Goal: Task Accomplishment & Management: Use online tool/utility

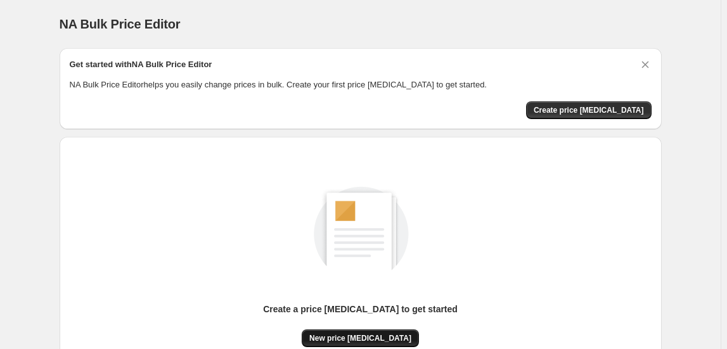
click at [373, 333] on span "New price [MEDICAL_DATA]" at bounding box center [360, 338] width 102 height 10
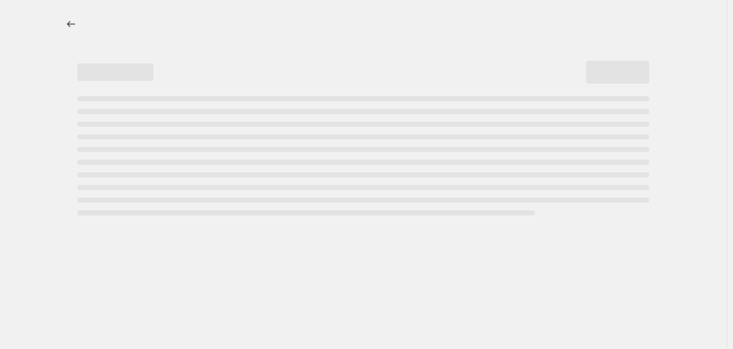
select select "percentage"
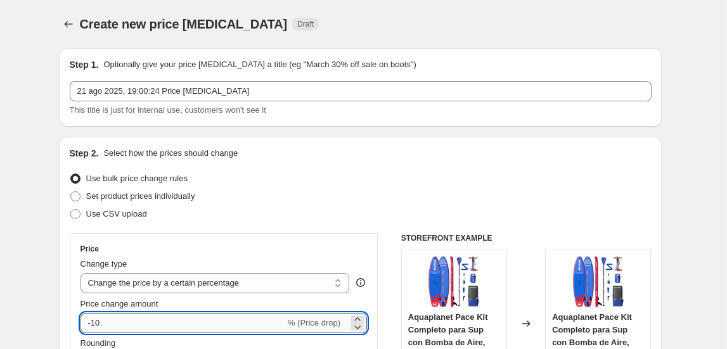
click at [209, 320] on input "-10" at bounding box center [182, 323] width 205 height 20
type input "-1"
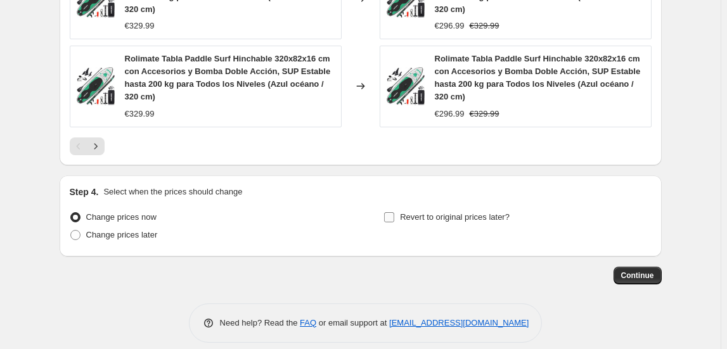
scroll to position [1007, 0]
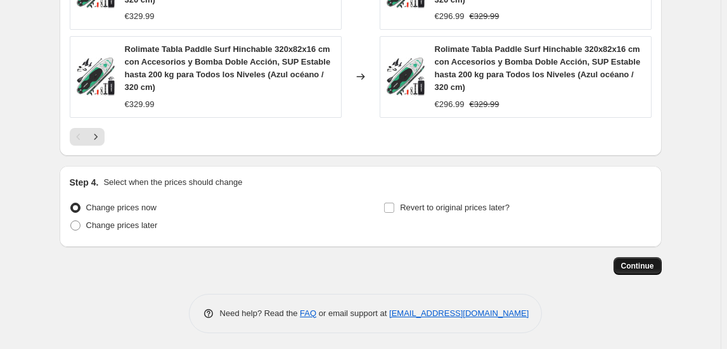
type input "-30"
click at [646, 266] on span "Continue" at bounding box center [637, 266] width 33 height 10
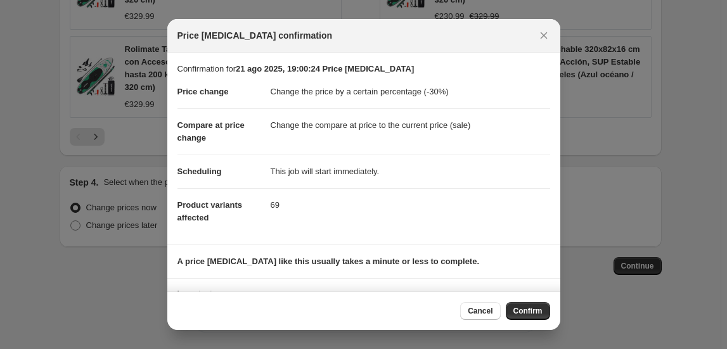
scroll to position [66, 0]
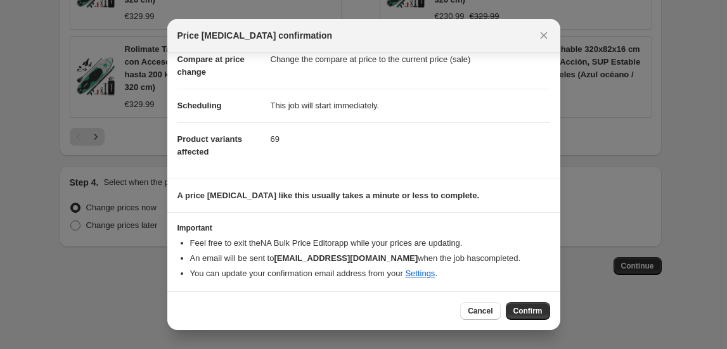
click at [530, 318] on button "Confirm" at bounding box center [528, 311] width 44 height 18
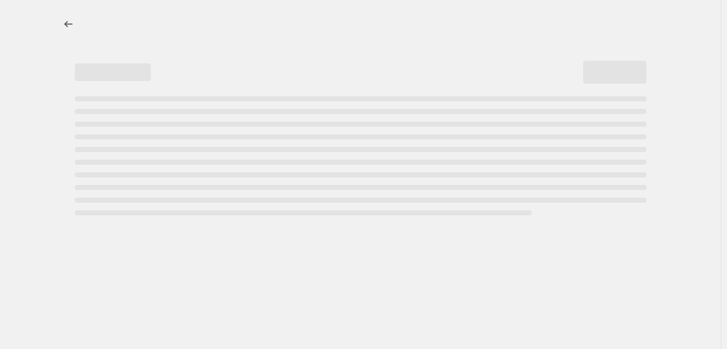
select select "percentage"
